Goal: Task Accomplishment & Management: Manage account settings

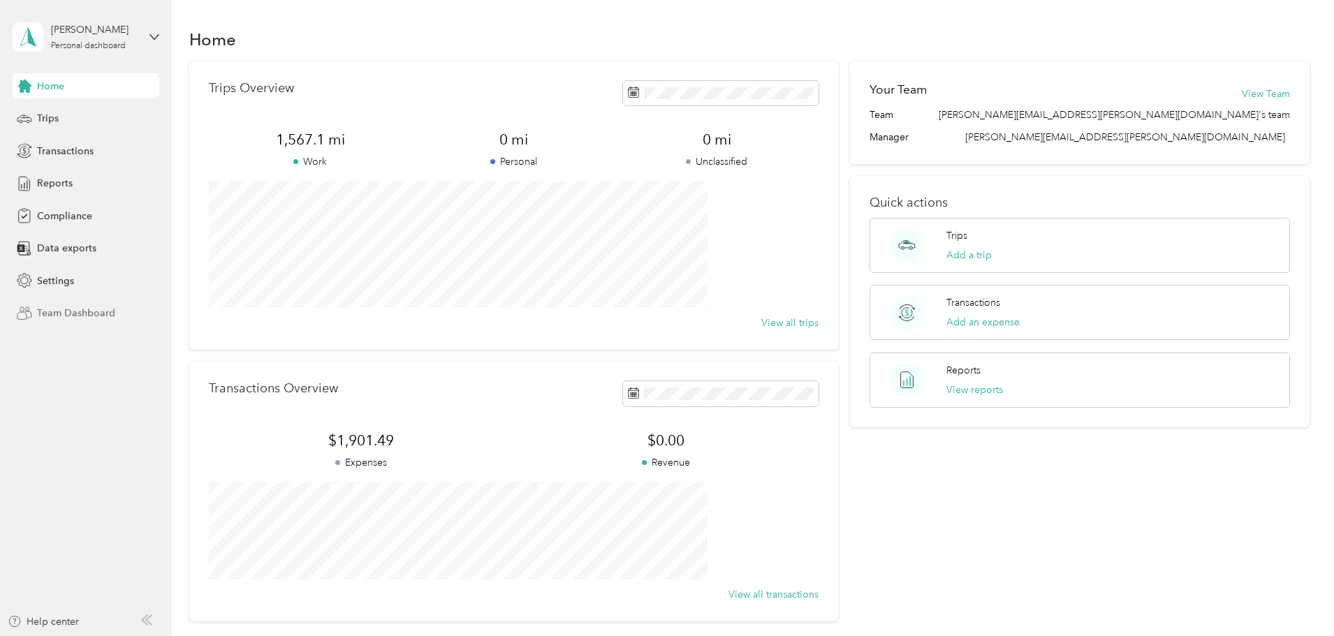
click at [101, 307] on span "Team Dashboard" at bounding box center [76, 313] width 78 height 15
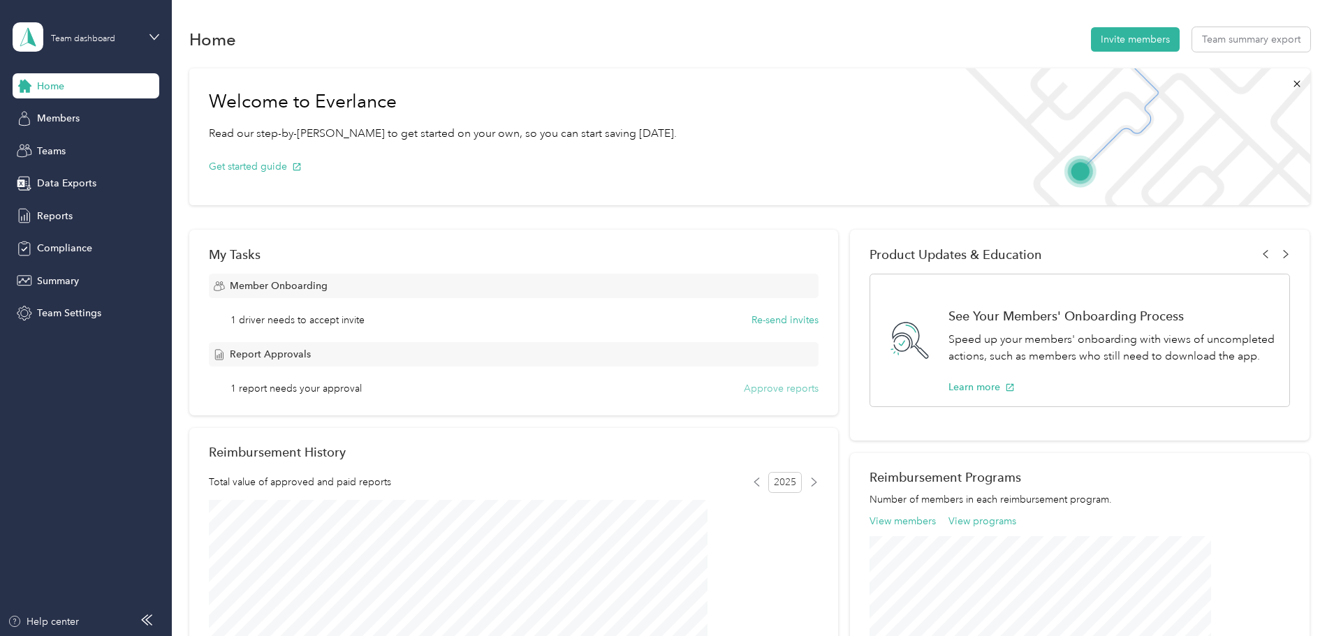
click at [744, 388] on button "Approve reports" at bounding box center [781, 388] width 75 height 15
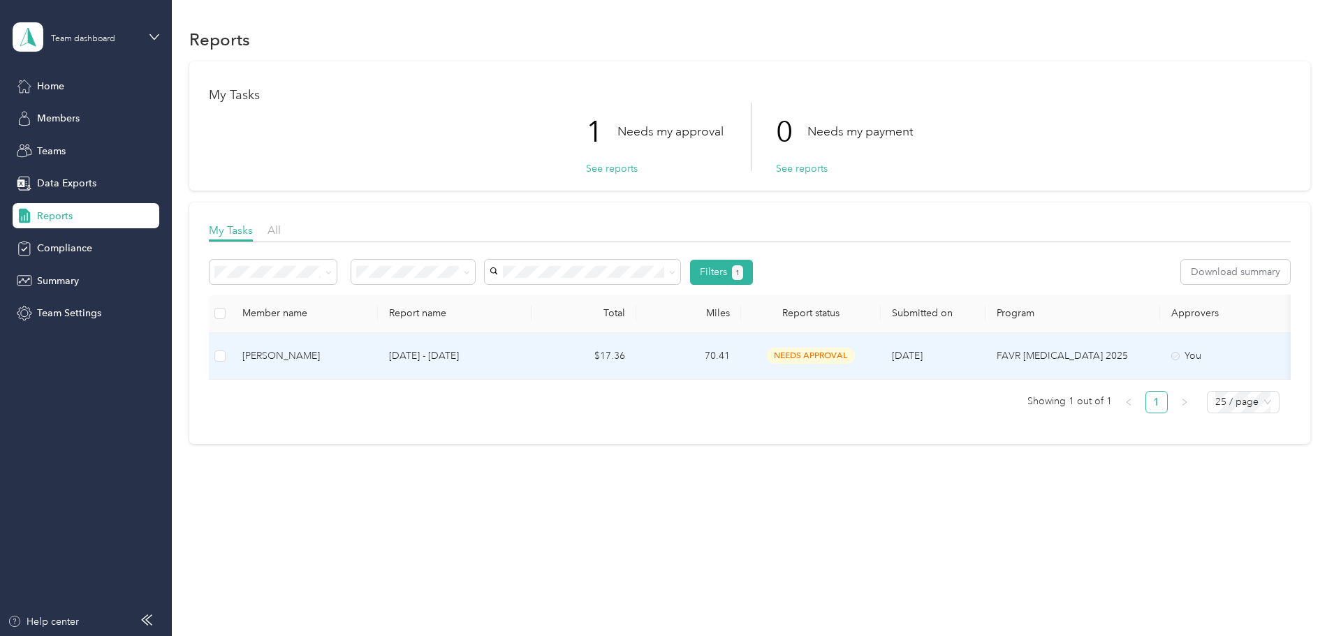
click at [636, 351] on td "$17.36" at bounding box center [584, 356] width 105 height 47
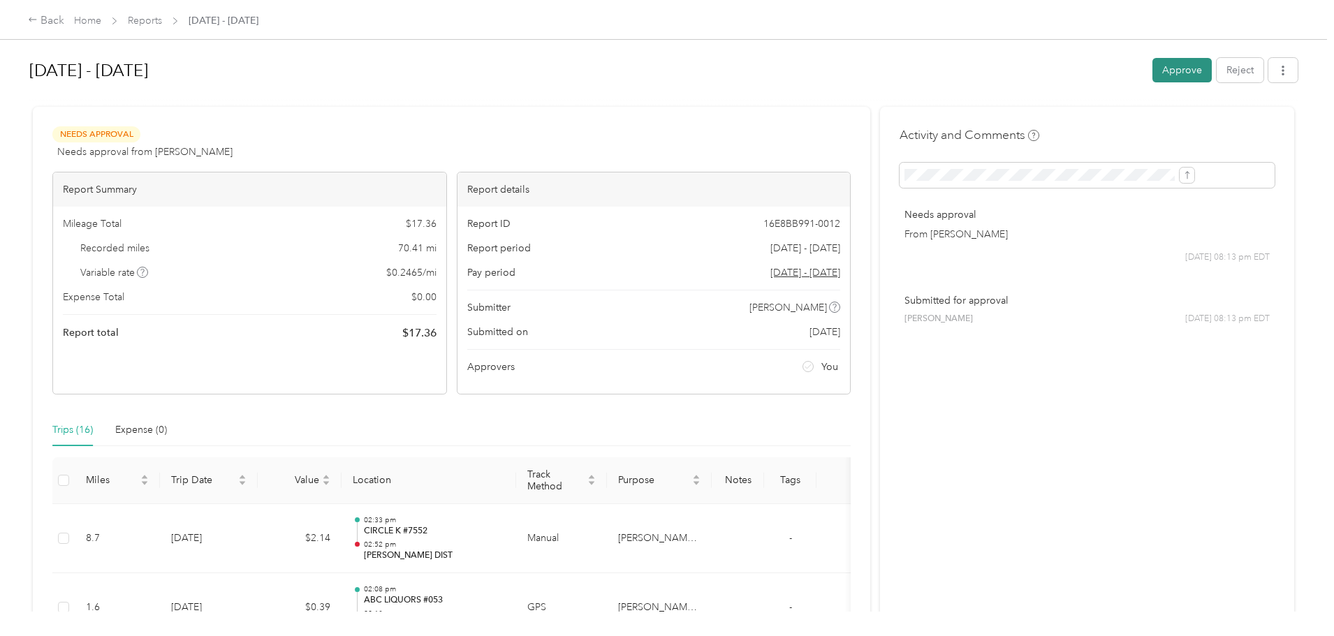
click at [1153, 74] on button "Approve" at bounding box center [1182, 70] width 59 height 24
